Goal: Check status: Check status

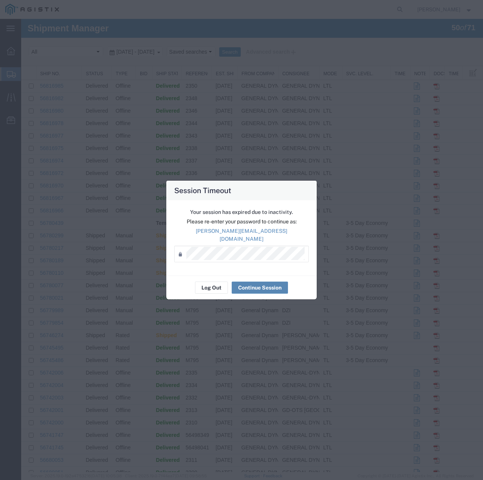
click at [255, 283] on button "Continue Session" at bounding box center [260, 288] width 56 height 12
click at [263, 282] on button "Continue Session" at bounding box center [260, 288] width 56 height 12
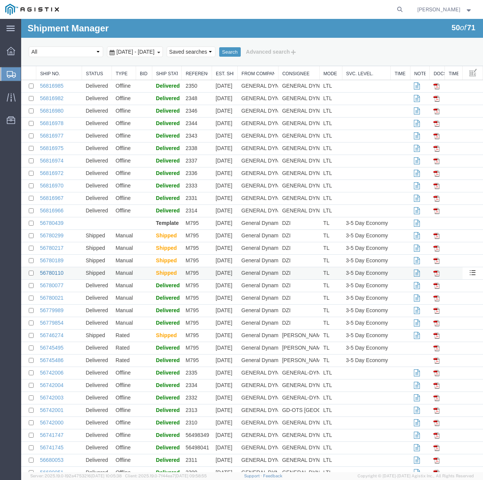
click at [53, 272] on link "56780110" at bounding box center [51, 273] width 23 height 6
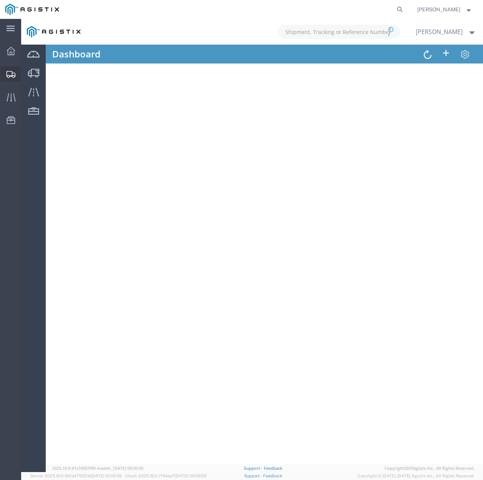
click at [9, 73] on icon at bounding box center [10, 74] width 9 height 7
click at [12, 52] on icon at bounding box center [11, 51] width 8 height 8
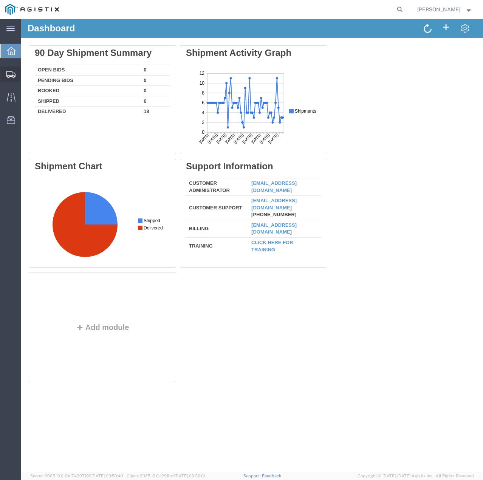
click at [14, 74] on icon at bounding box center [10, 74] width 9 height 7
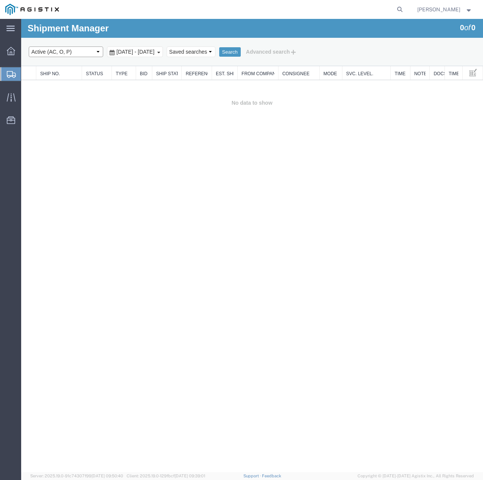
click at [92, 53] on select "Select status Active (AC, O, P) All Approved Awaiting Confirmation (AC) Booked …" at bounding box center [66, 52] width 75 height 11
select select "ALL"
click at [29, 47] on select "Select status Active (AC, O, P) All Approved Awaiting Confirmation (AC) Booked …" at bounding box center [66, 52] width 75 height 11
click at [241, 51] on button "Search" at bounding box center [230, 52] width 22 height 10
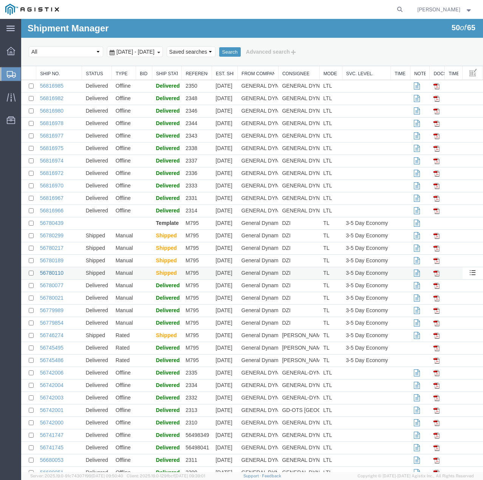
click at [60, 271] on link "56780110" at bounding box center [51, 273] width 23 height 6
